Goal: Information Seeking & Learning: Learn about a topic

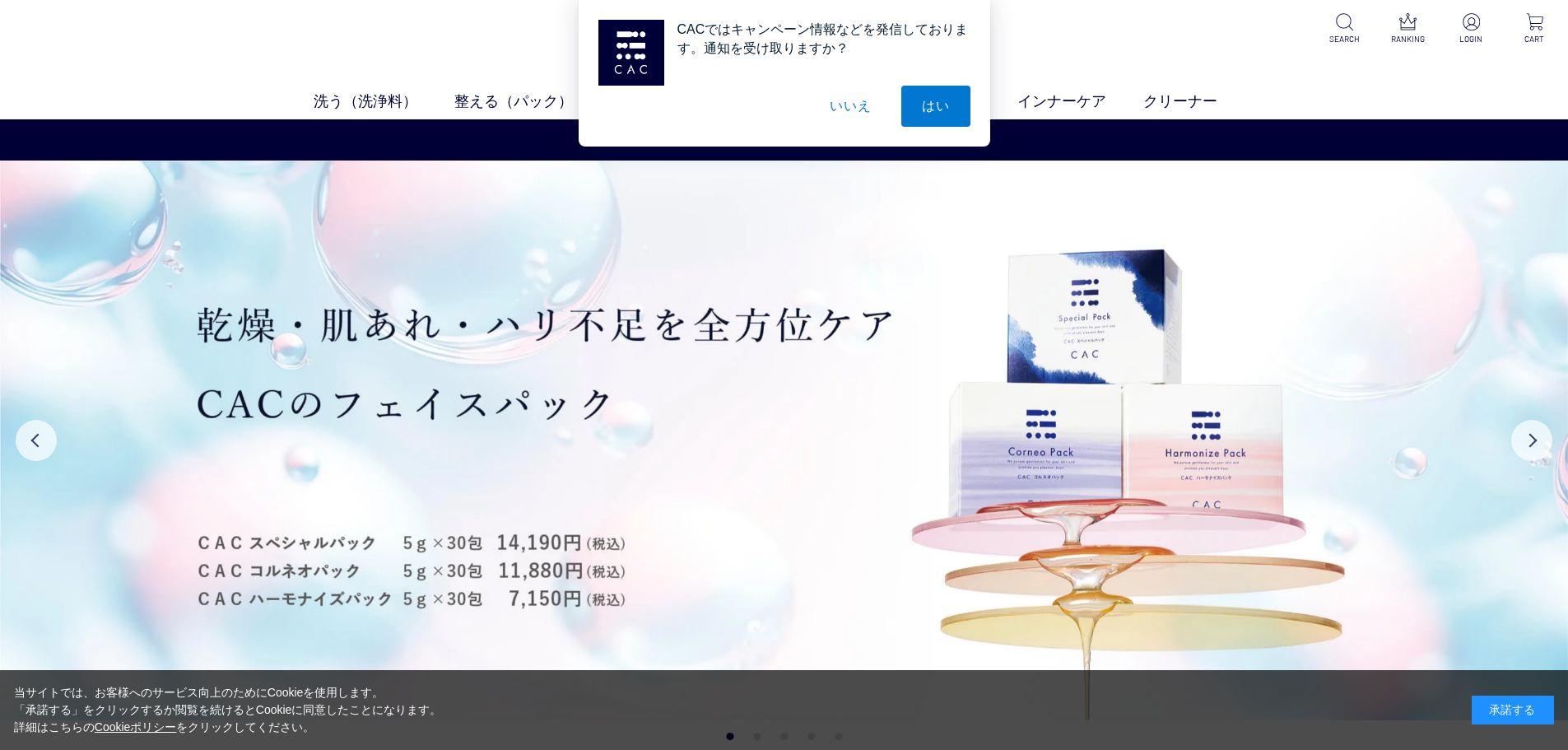
click at [855, 111] on button "いいえ" at bounding box center [850, 106] width 82 height 42
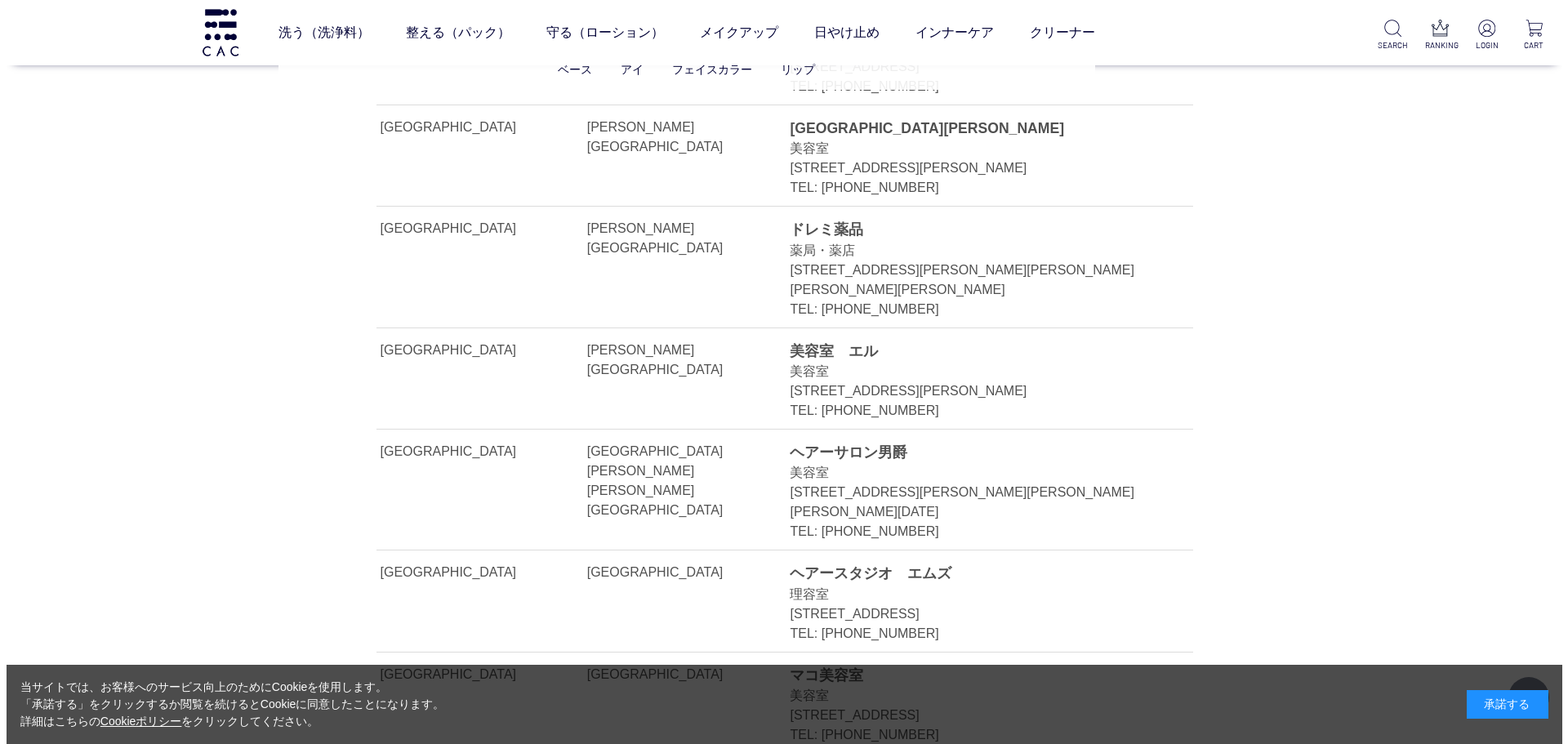
scroll to position [33606, 0]
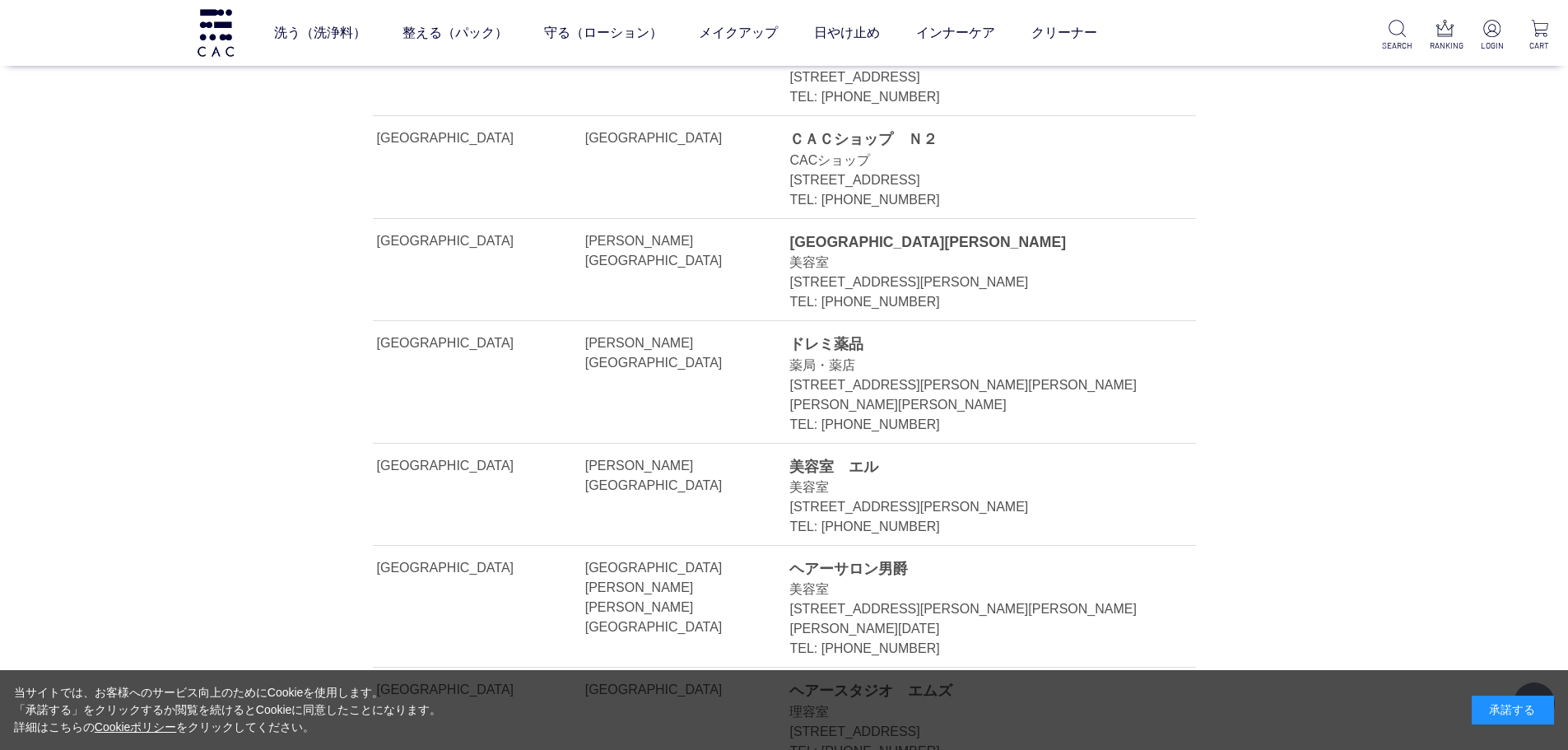
click at [811, 42] on ul "洗う（洗浄料） 液体洗浄料 パウダー洗浄料 泡洗顔料 グッズ 整える（パック） フェイスパック ヘアパック 守る（ローション） 保湿化粧水 柔軟化粧水 美容液…" at bounding box center [685, 32] width 823 height 46
click at [571, 32] on link "守る（ローション）" at bounding box center [603, 32] width 119 height 46
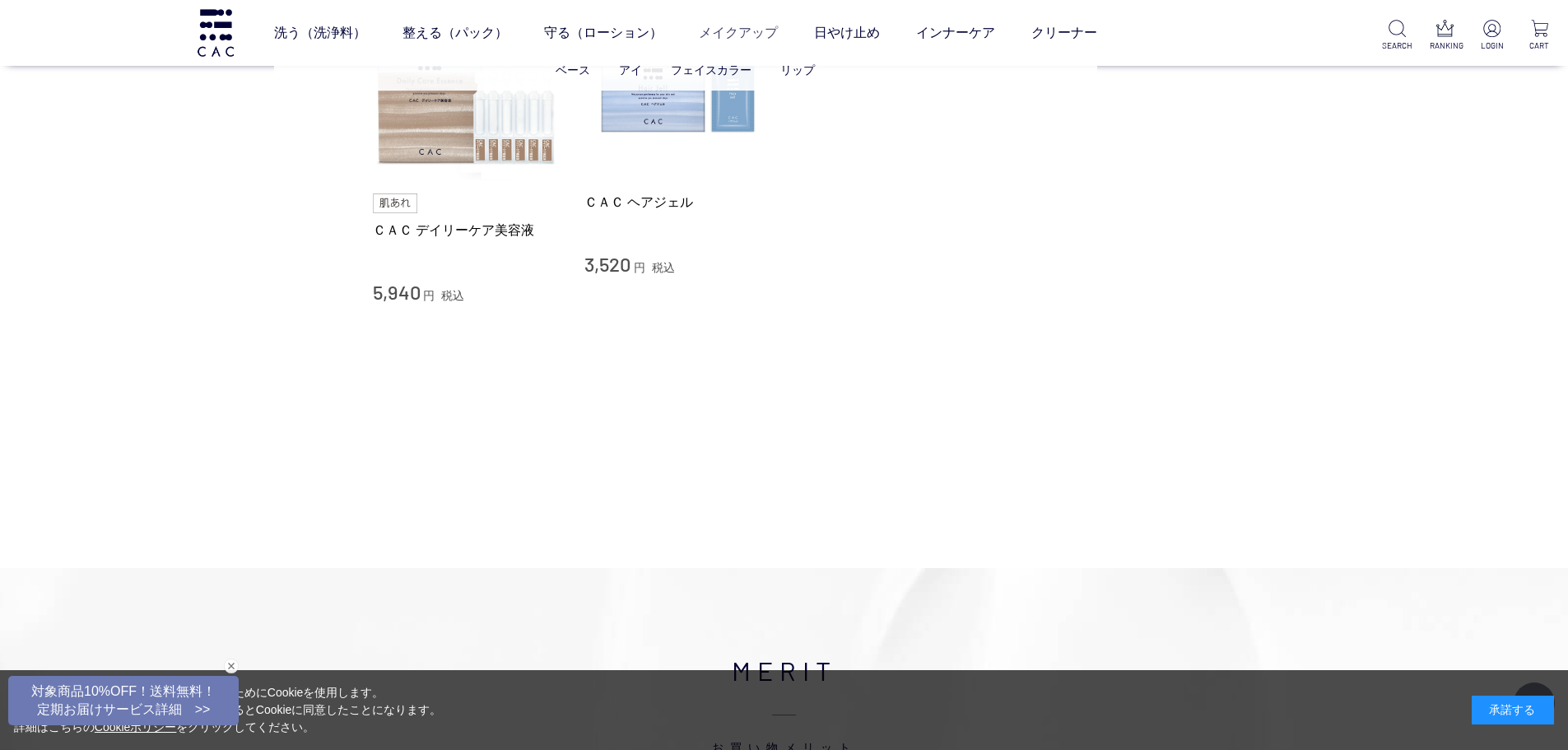
scroll to position [960, 0]
